Goal: Navigation & Orientation: Understand site structure

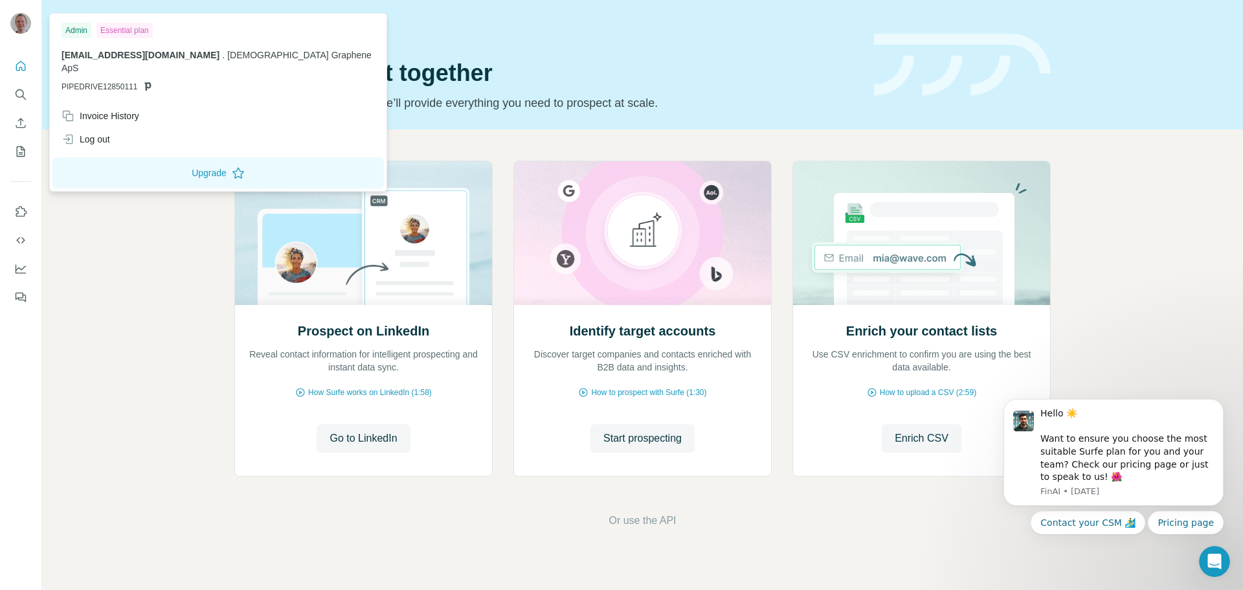
click at [78, 28] on div "Admin" at bounding box center [76, 31] width 30 height 16
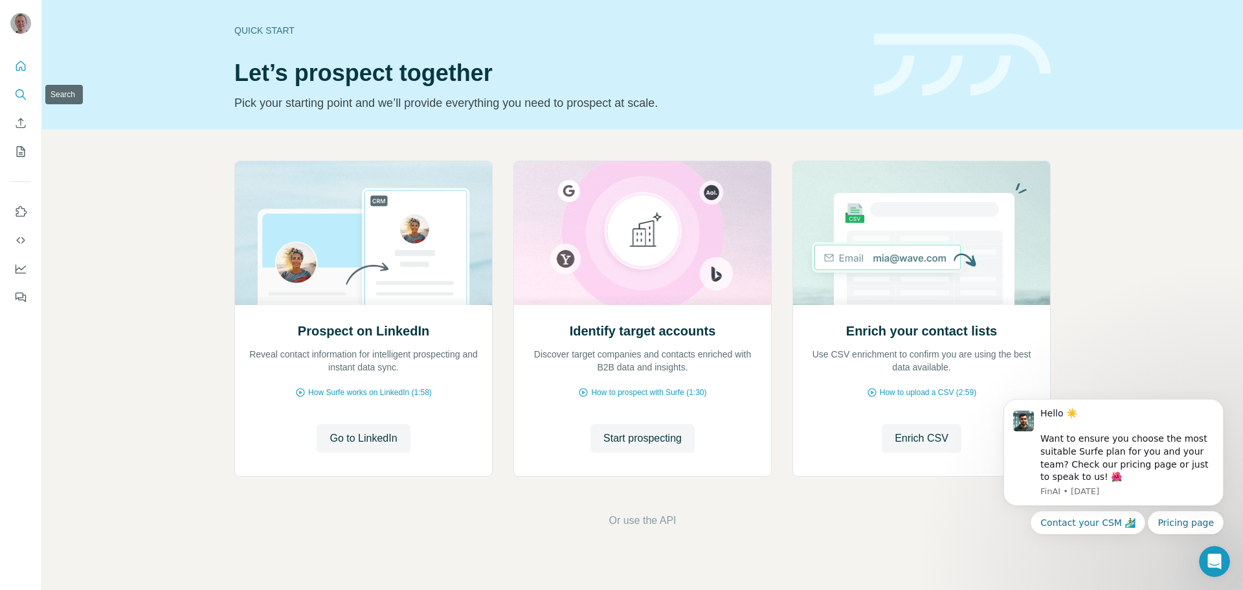
click at [17, 87] on button "Search" at bounding box center [20, 94] width 21 height 23
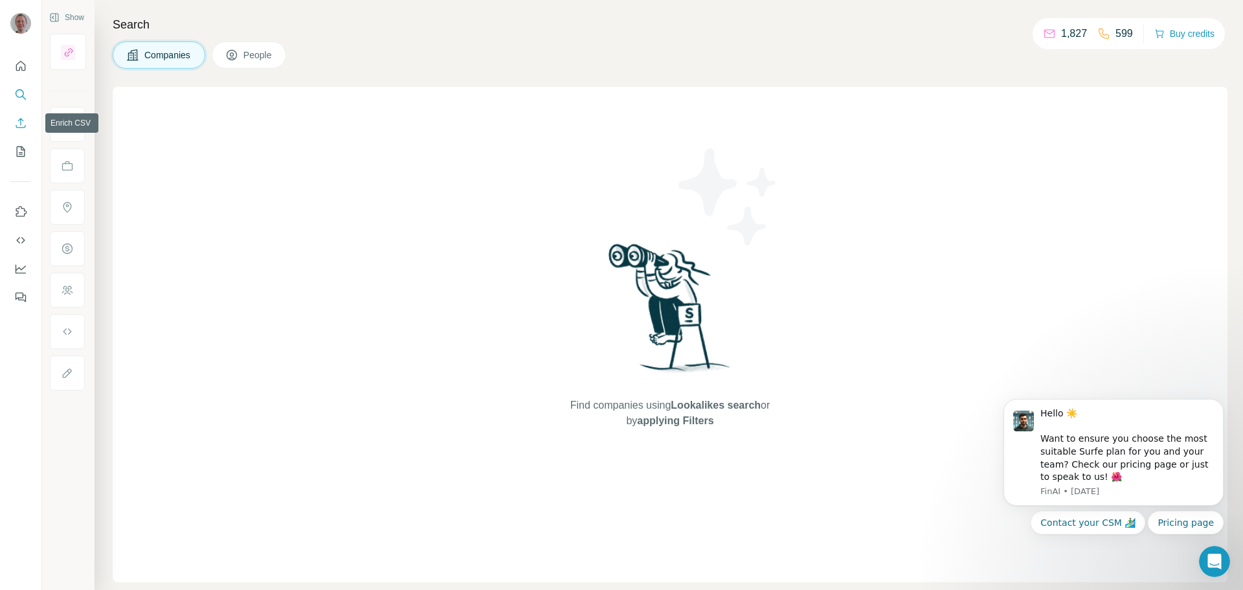
click at [25, 117] on icon "Enrich CSV" at bounding box center [20, 123] width 13 height 13
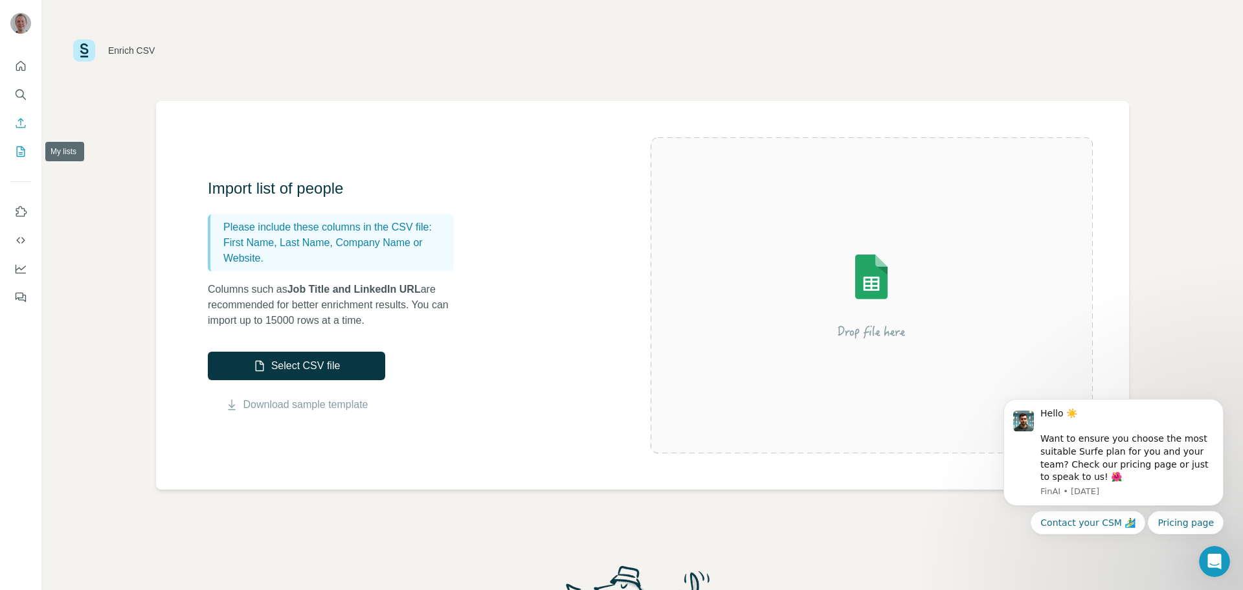
click at [28, 154] on button "My lists" at bounding box center [20, 151] width 21 height 23
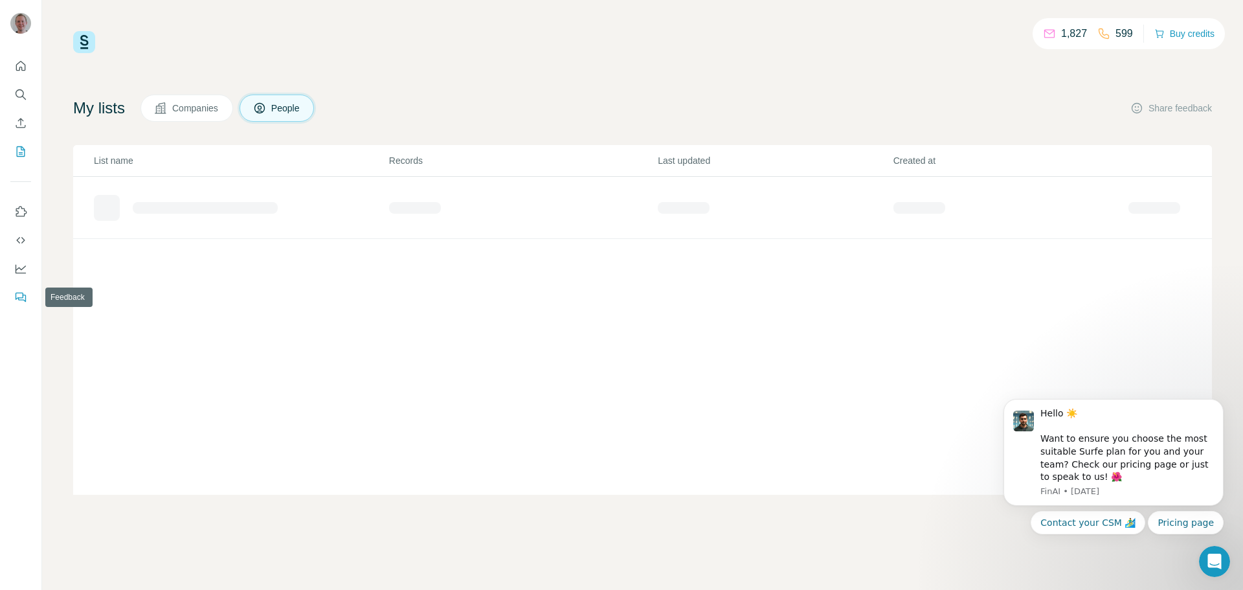
click at [20, 296] on icon "Feedback" at bounding box center [20, 297] width 13 height 13
click at [183, 111] on span "Companies" at bounding box center [195, 108] width 47 height 13
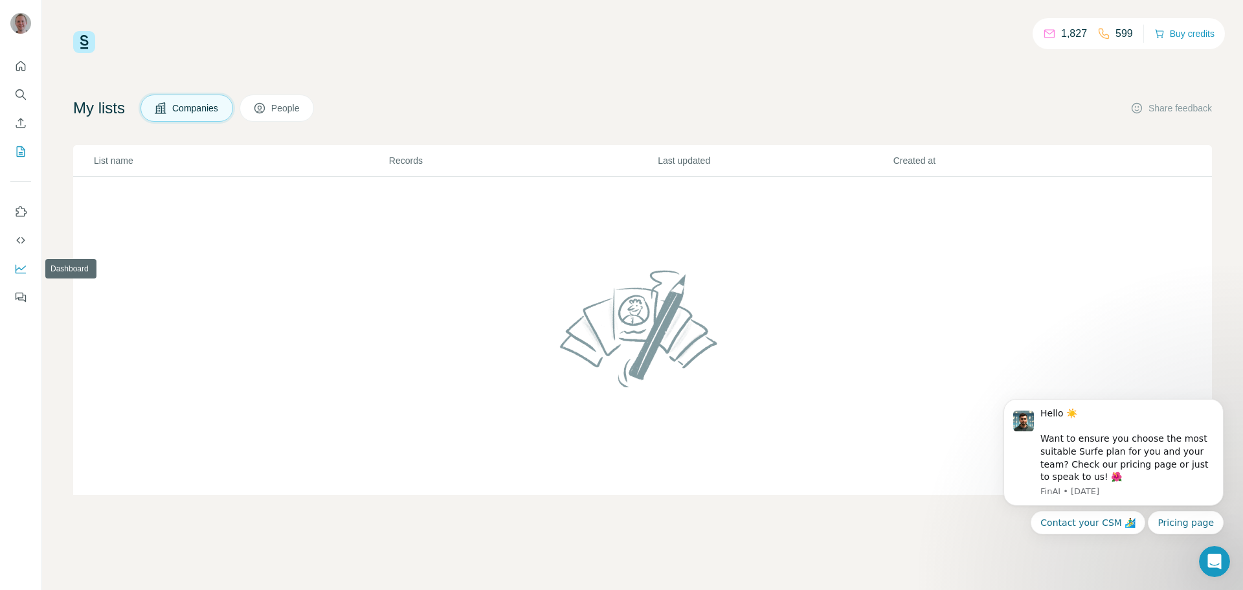
click at [14, 265] on icon "Dashboard" at bounding box center [20, 268] width 13 height 13
